Goal: Task Accomplishment & Management: Manage account settings

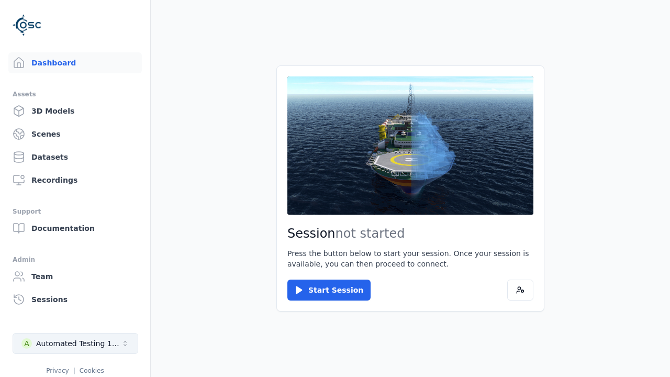
click at [75, 344] on div "Automated Testing 1 - Playwright" at bounding box center [78, 343] width 85 height 10
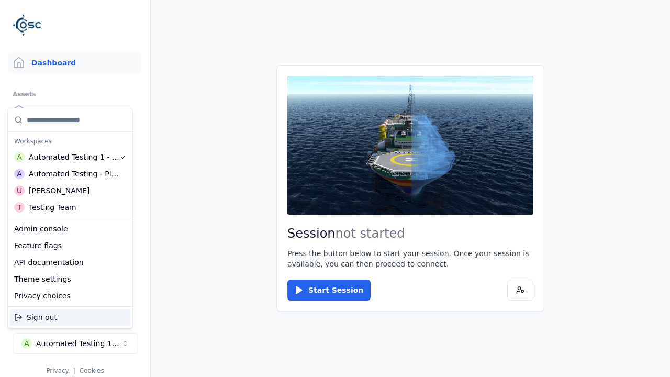
click at [70, 173] on div "Automated Testing - Playwright" at bounding box center [74, 174] width 91 height 10
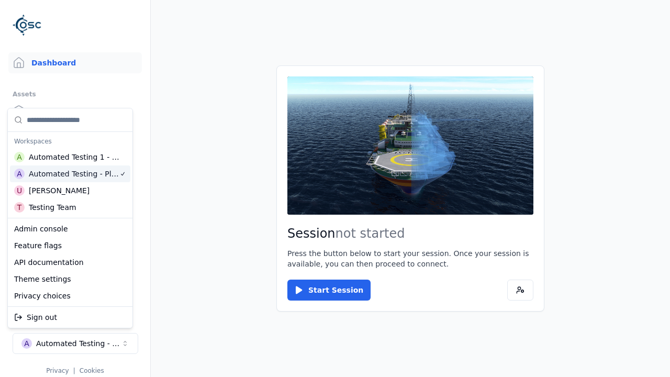
click at [335, 189] on html "Support Dashboard Assets 3D Models Scenes Datasets Recordings Support Documenta…" at bounding box center [335, 188] width 670 height 377
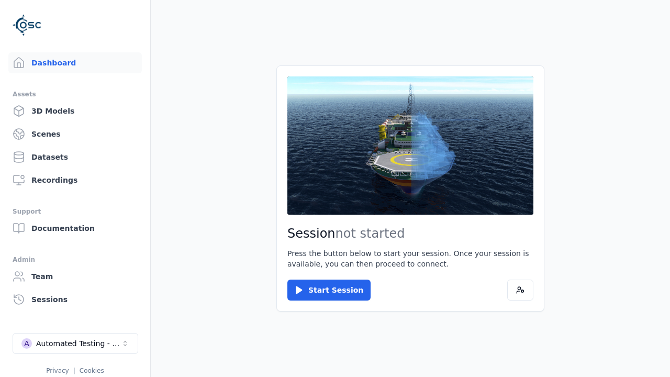
click at [71, 111] on link "3D Models" at bounding box center [75, 111] width 134 height 21
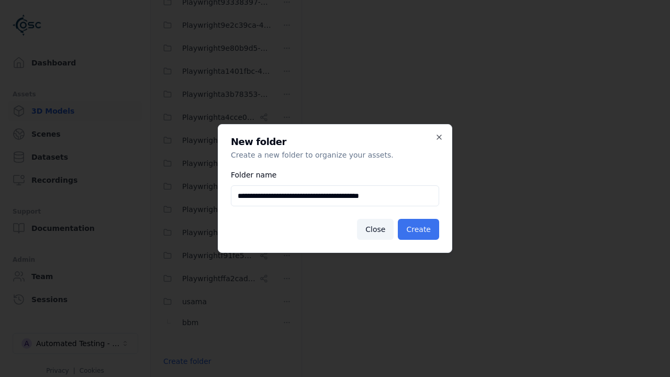
type input "**********"
click at [420, 229] on button "Create" at bounding box center [418, 229] width 41 height 21
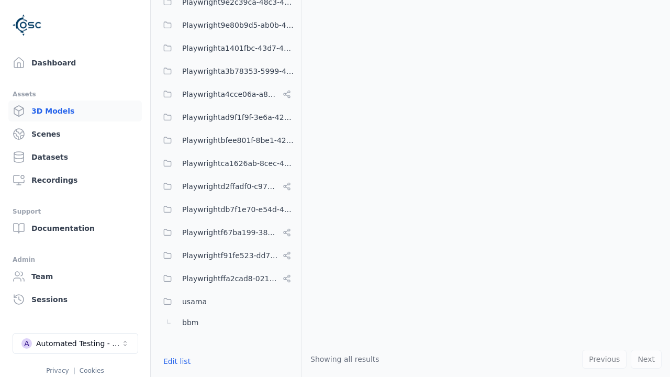
click at [175, 361] on button "Edit list" at bounding box center [177, 361] width 40 height 19
click at [287, 171] on html "Support Dashboard Assets 3D Models Scenes Datasets Recordings Support Documenta…" at bounding box center [335, 188] width 670 height 377
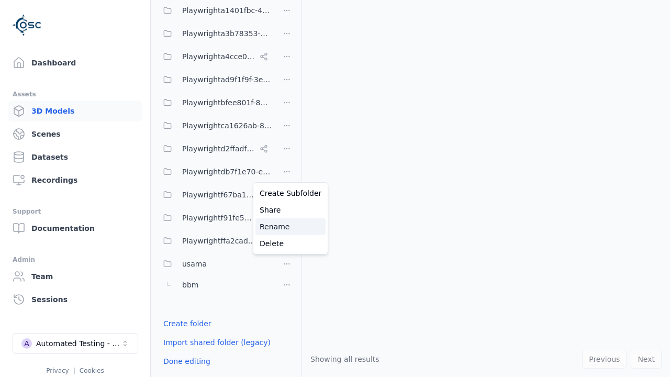
click at [286, 226] on div "Rename" at bounding box center [291, 226] width 70 height 17
